Goal: Find specific page/section: Find specific page/section

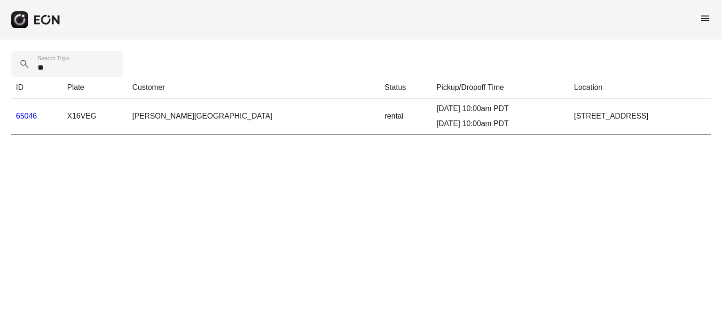
type Trips "*"
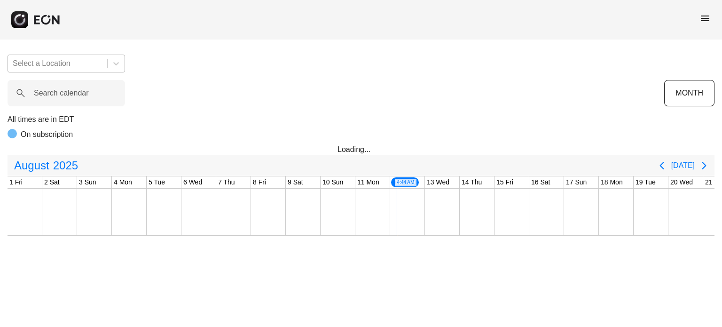
scroll to position [0, 371]
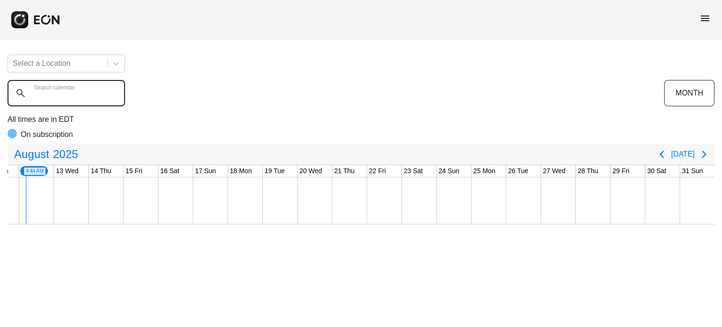
click at [78, 99] on calendar "Search calendar" at bounding box center [66, 93] width 117 height 26
click at [76, 98] on calendar "Search calendar" at bounding box center [66, 93] width 117 height 26
click at [82, 92] on calendar "Search calendar" at bounding box center [66, 93] width 117 height 26
